Goal: Find specific page/section: Find specific page/section

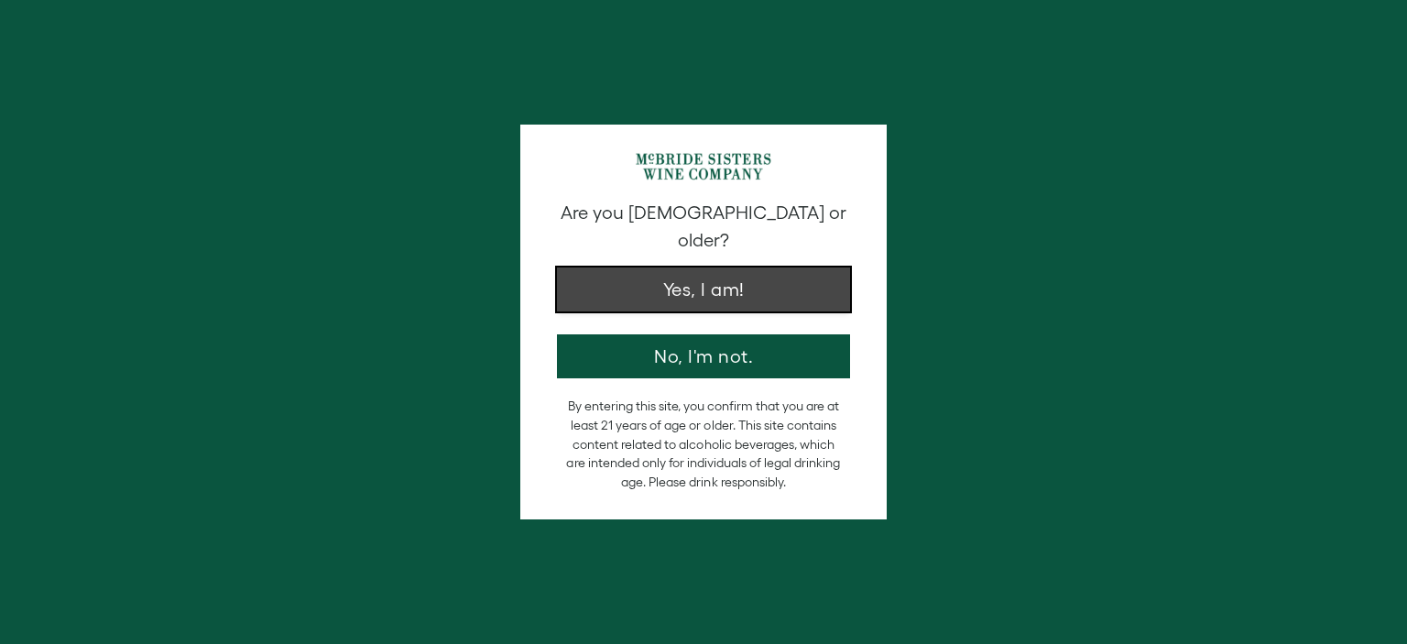
click at [761, 267] on button "Yes, I am!" at bounding box center [703, 289] width 293 height 44
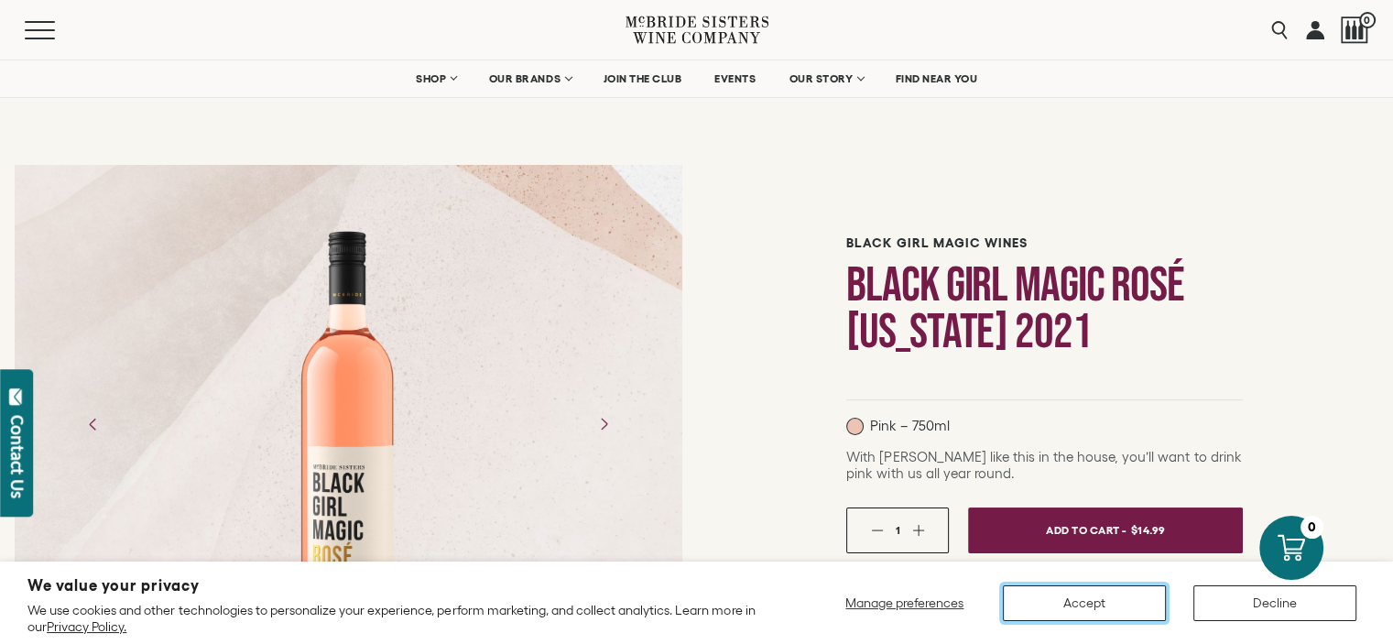
click at [1056, 600] on button "Accept" at bounding box center [1084, 603] width 163 height 36
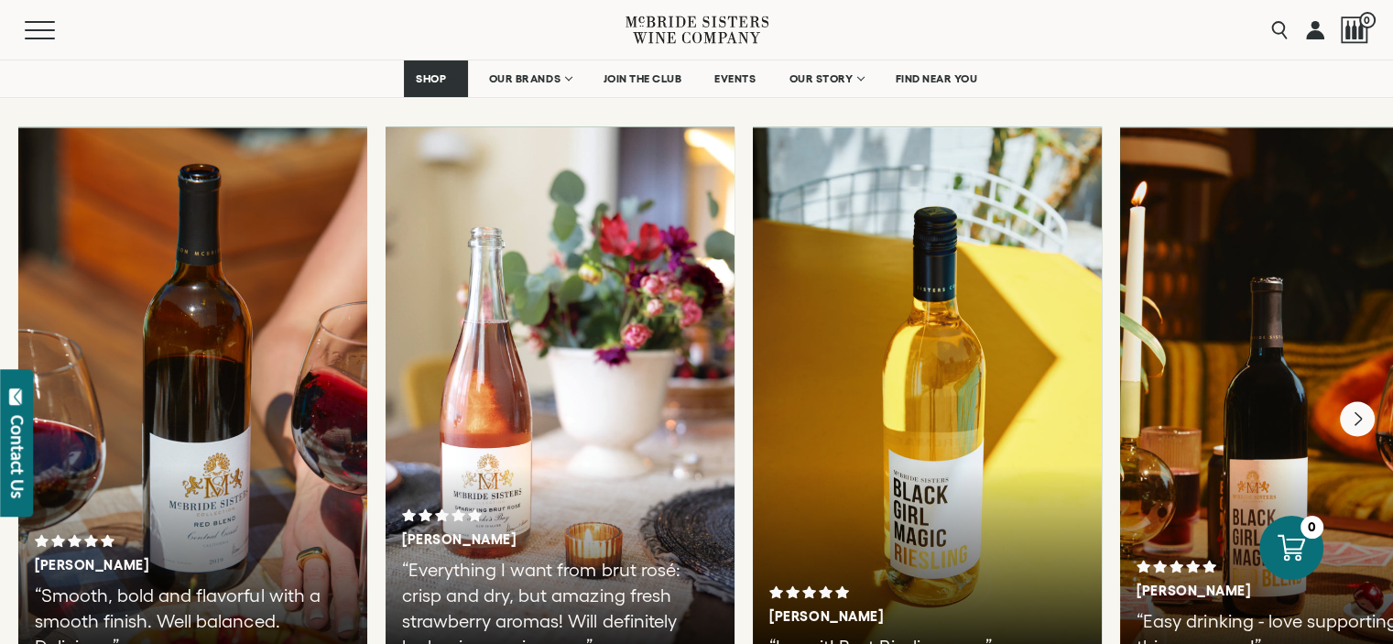
scroll to position [1317, 0]
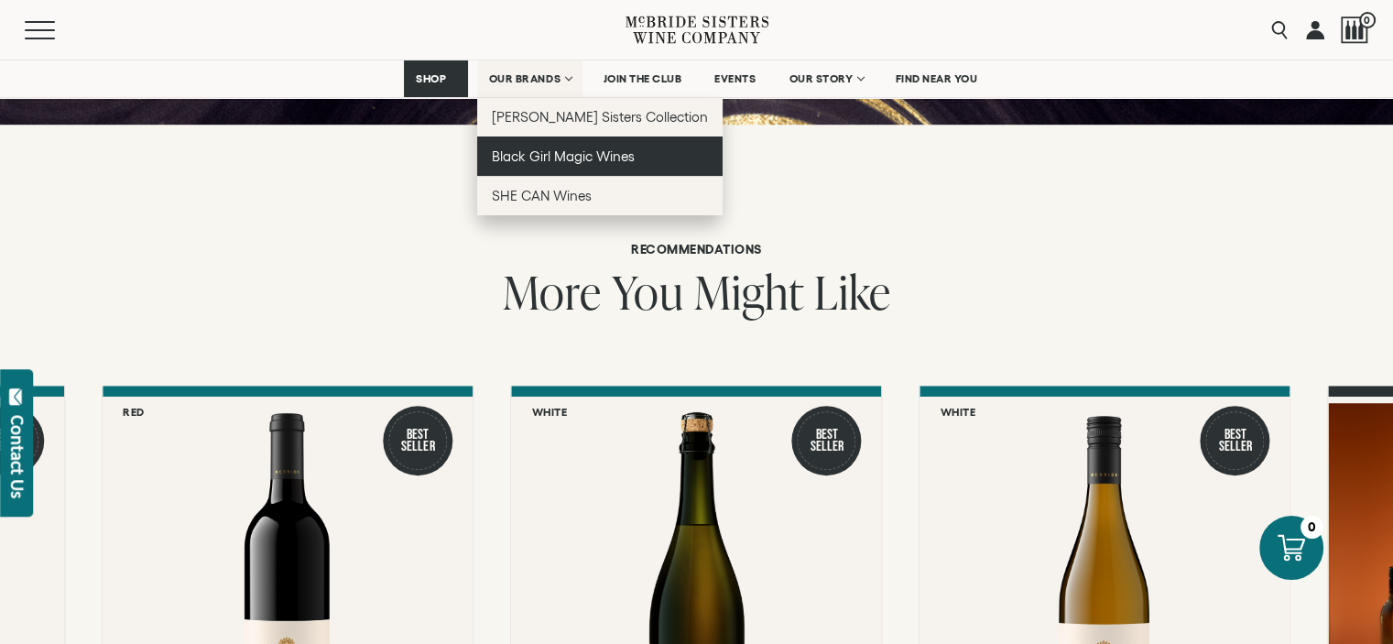
click at [557, 161] on span "Black Girl Magic Wines" at bounding box center [563, 156] width 143 height 16
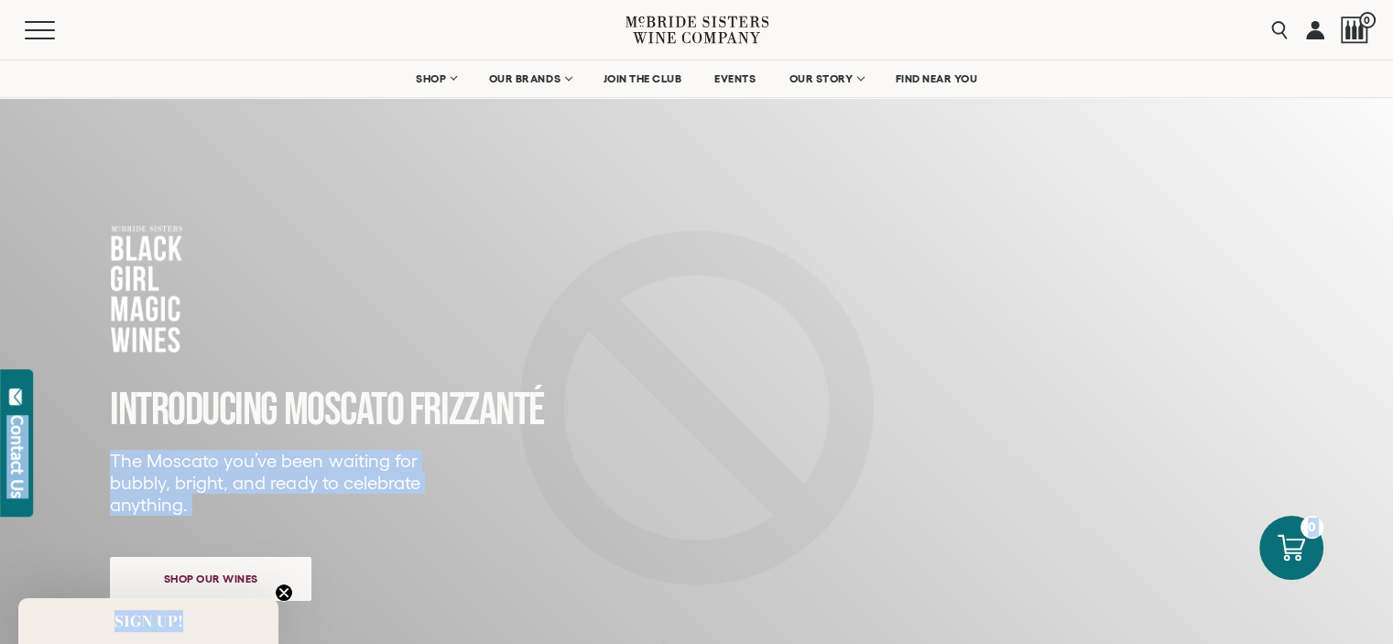
drag, startPoint x: 1403, startPoint y: 49, endPoint x: 1403, endPoint y: 67, distance: 18.3
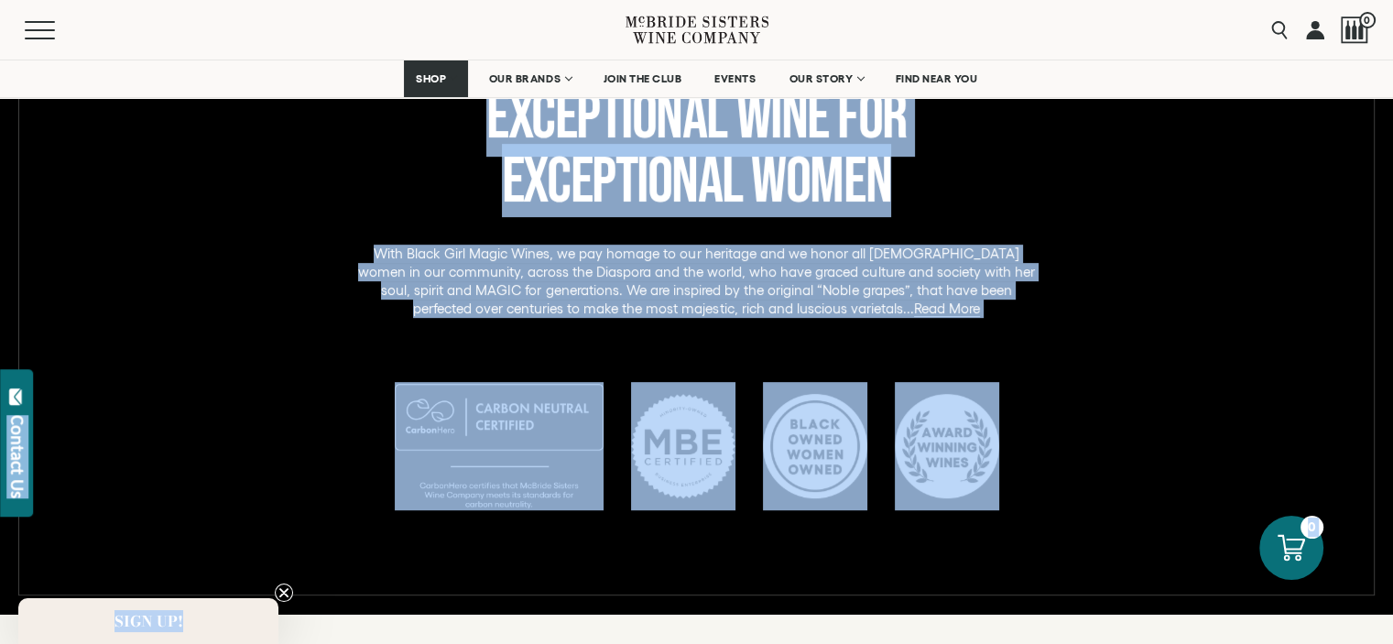
scroll to position [1491, 0]
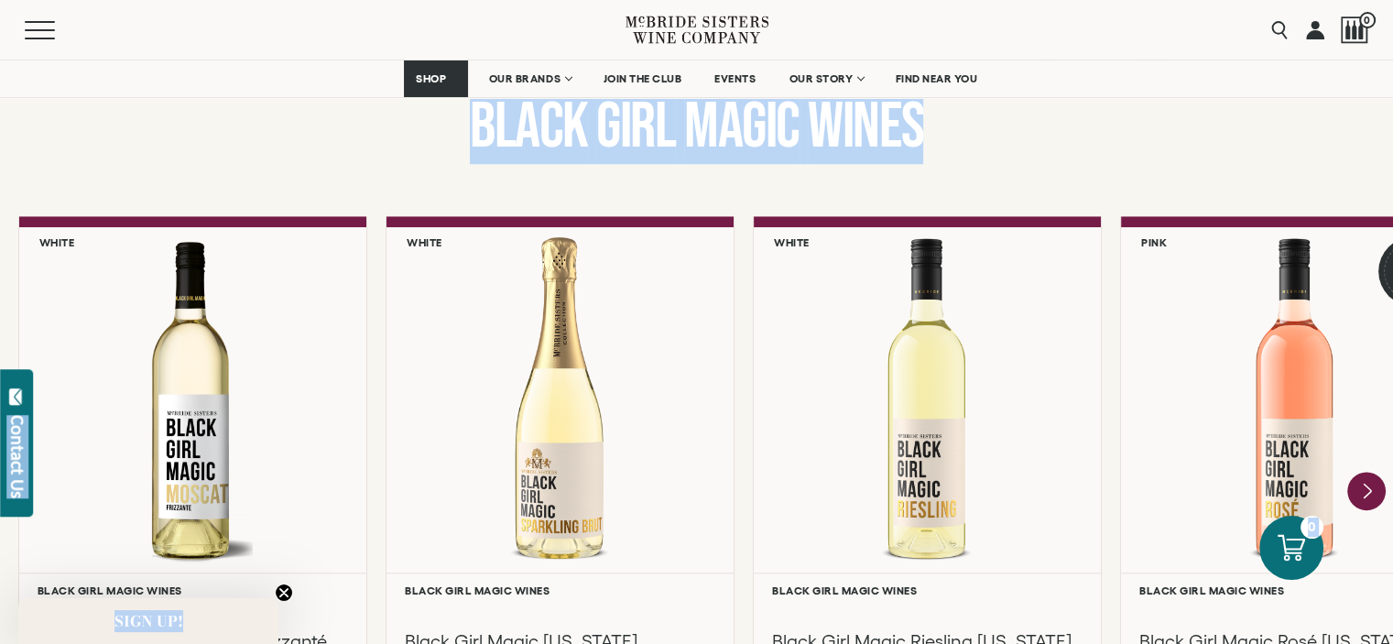
click at [1366, 496] on icon "Next" at bounding box center [1366, 492] width 38 height 38
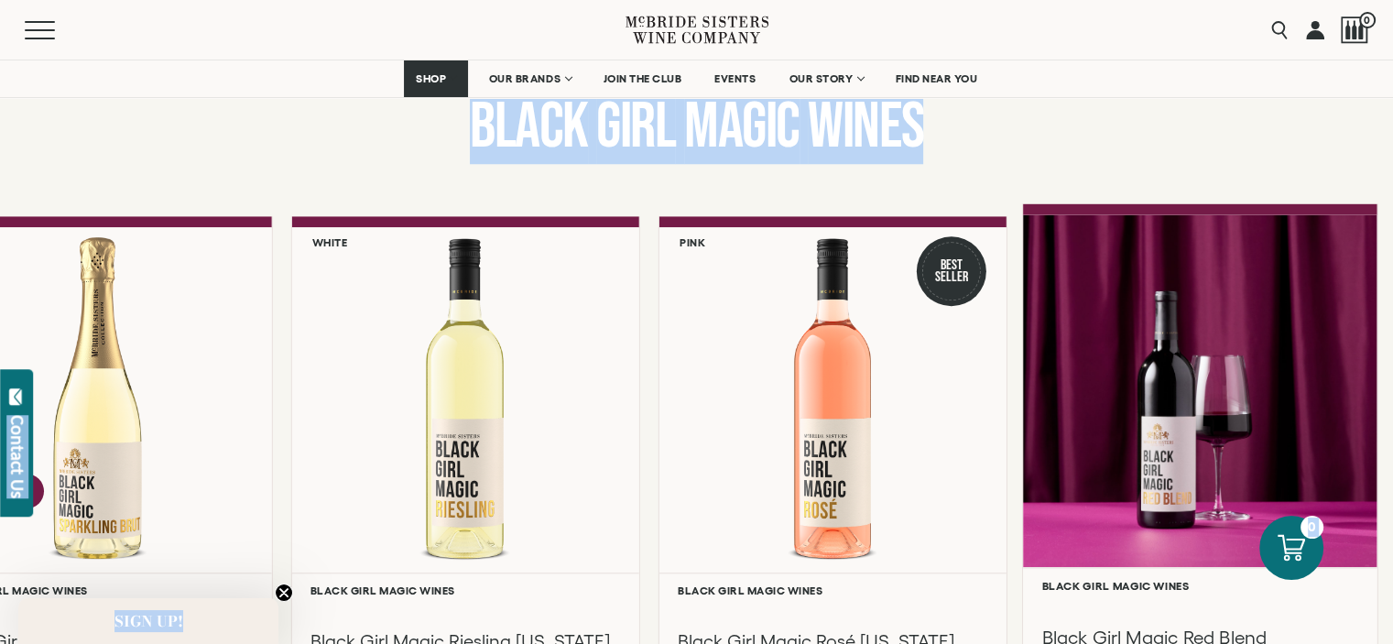
click at [1213, 486] on div at bounding box center [1200, 390] width 354 height 353
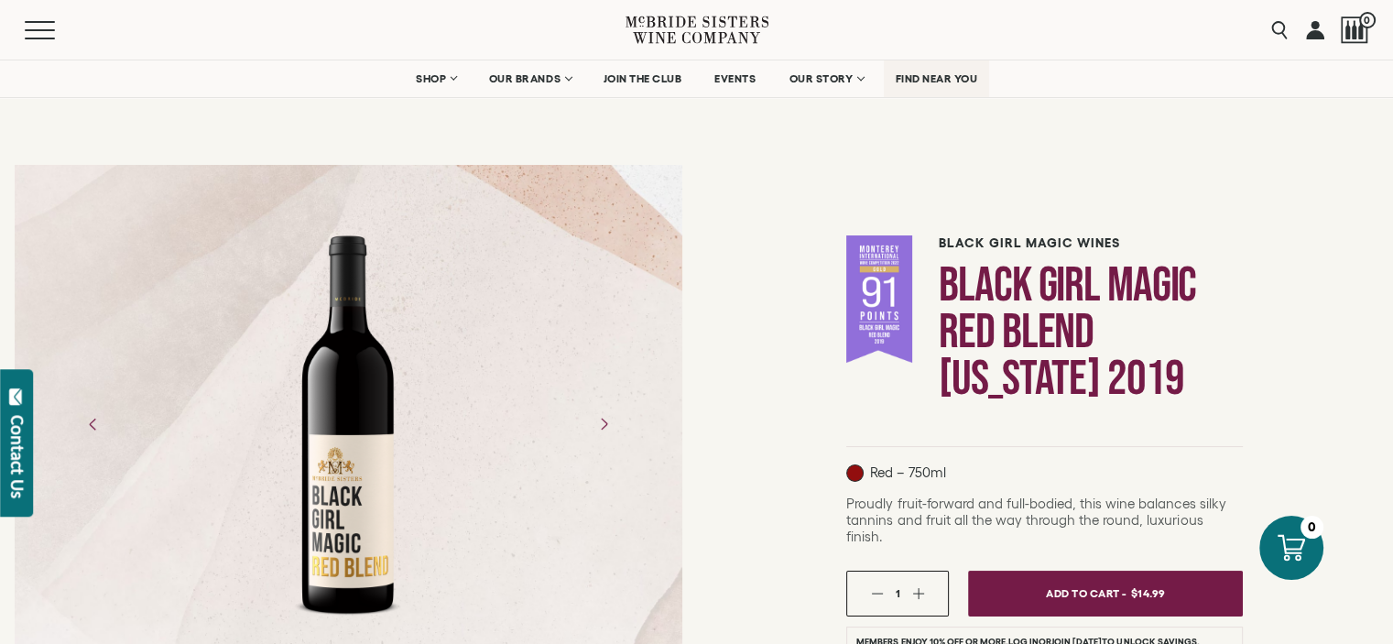
click at [938, 73] on span "FIND NEAR YOU" at bounding box center [937, 78] width 82 height 13
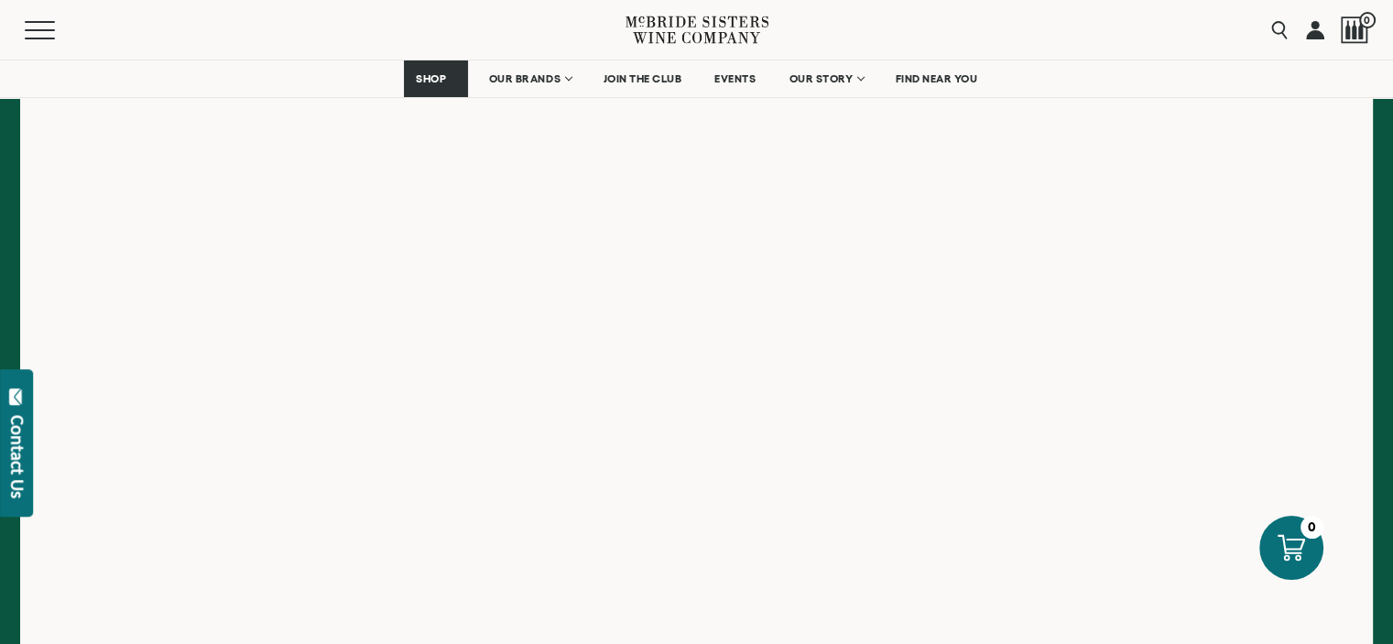
scroll to position [393, 0]
